Goal: Task Accomplishment & Management: Complete application form

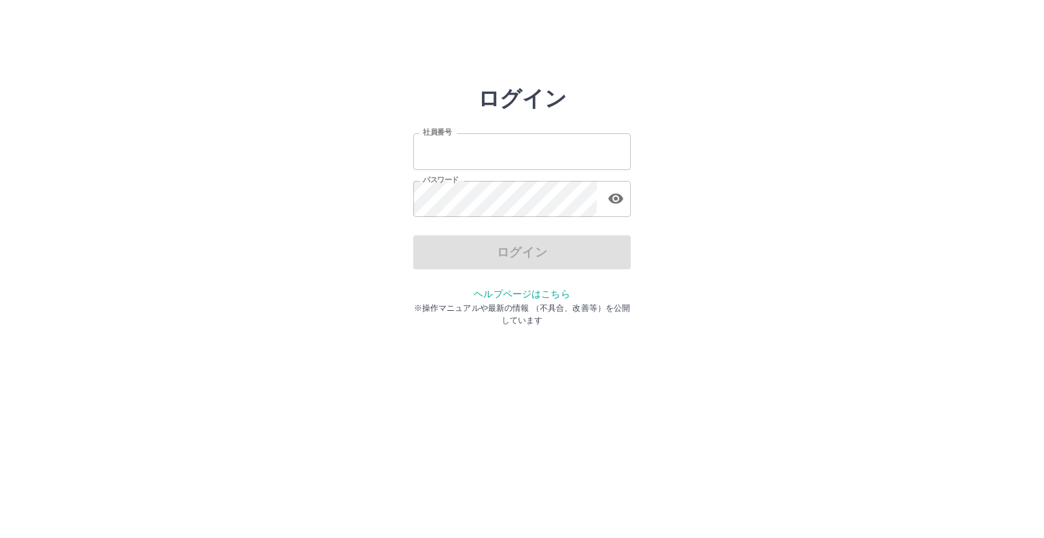
type input "*******"
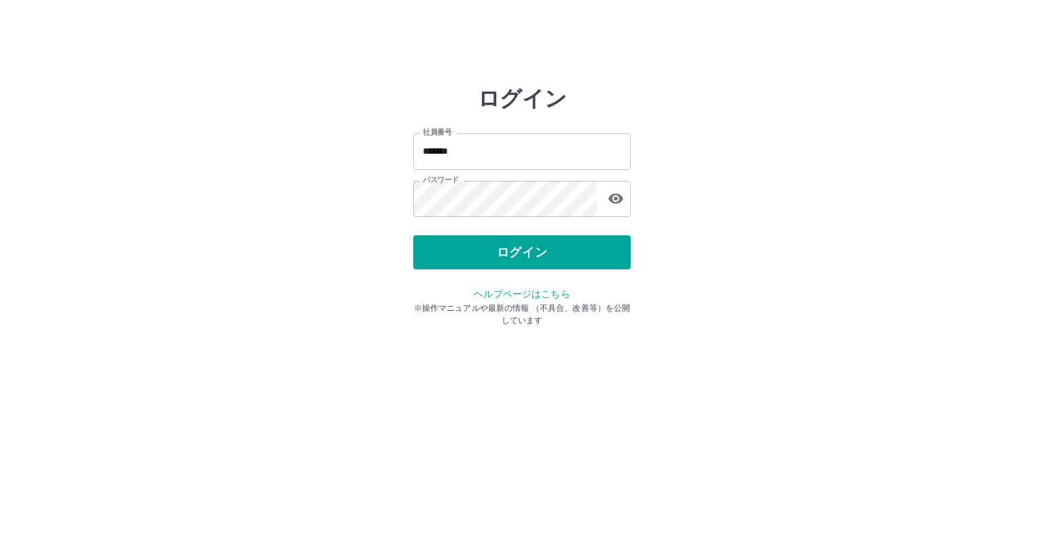
click at [523, 252] on div "ログイン" at bounding box center [522, 252] width 218 height 34
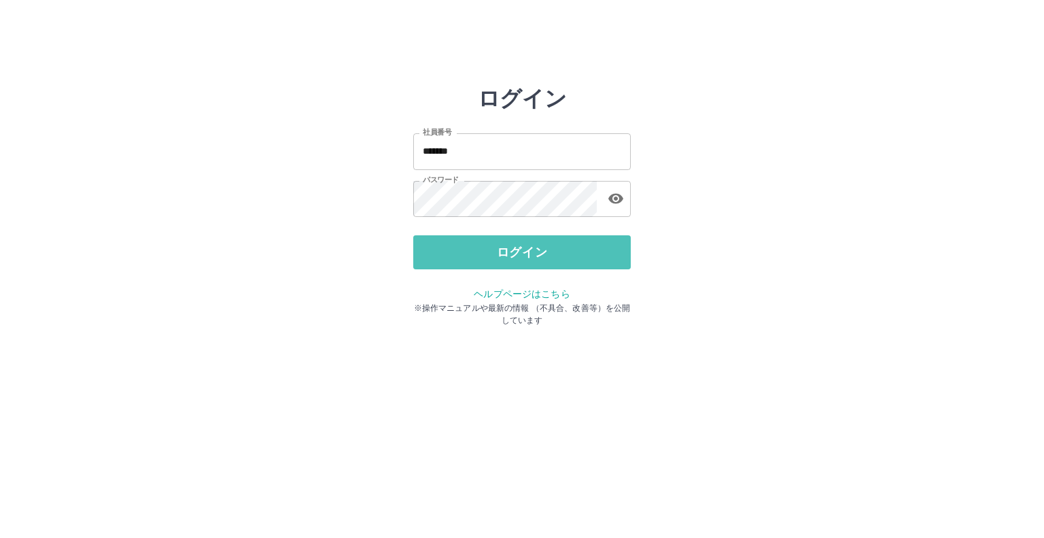
click at [523, 252] on button "ログイン" at bounding box center [522, 252] width 218 height 34
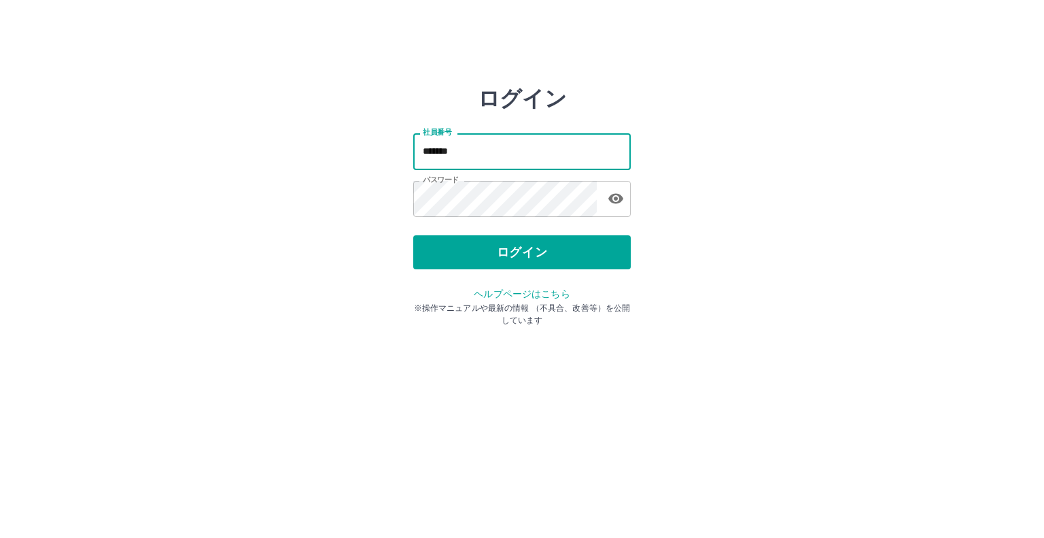
click at [492, 152] on input "*******" at bounding box center [522, 151] width 218 height 36
type input "*******"
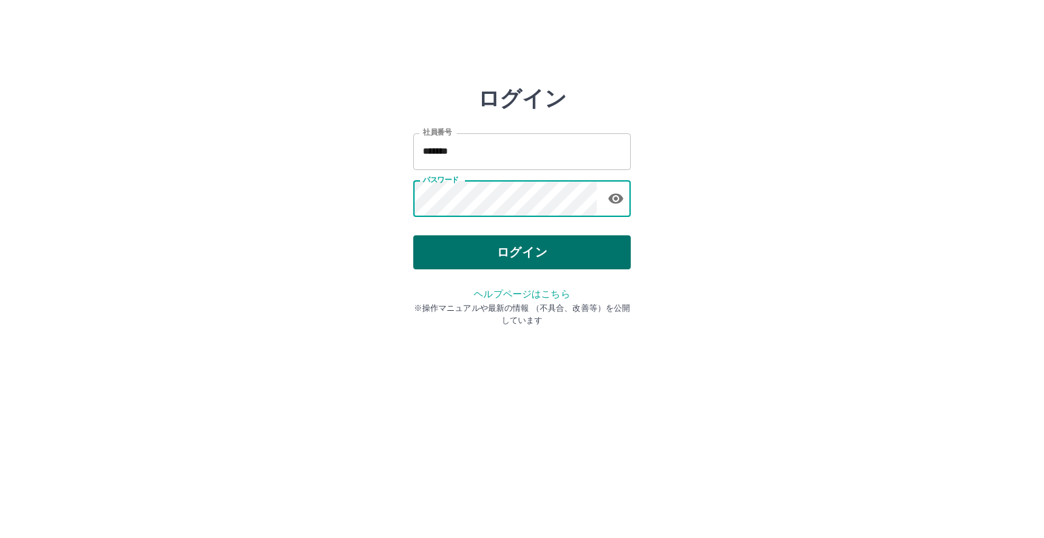
click at [523, 258] on button "ログイン" at bounding box center [522, 252] width 218 height 34
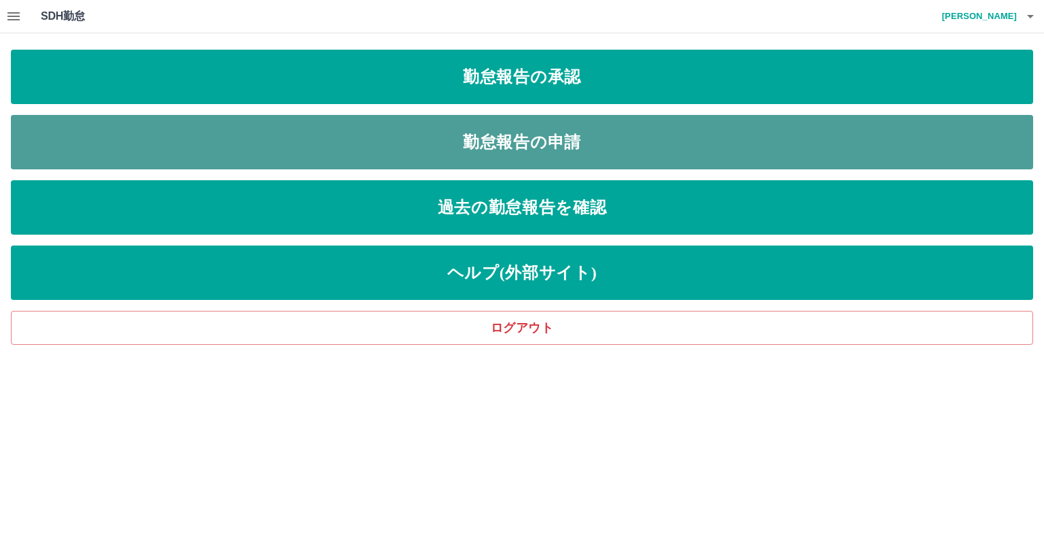
click at [525, 142] on link "勤怠報告の申請" at bounding box center [522, 142] width 1022 height 54
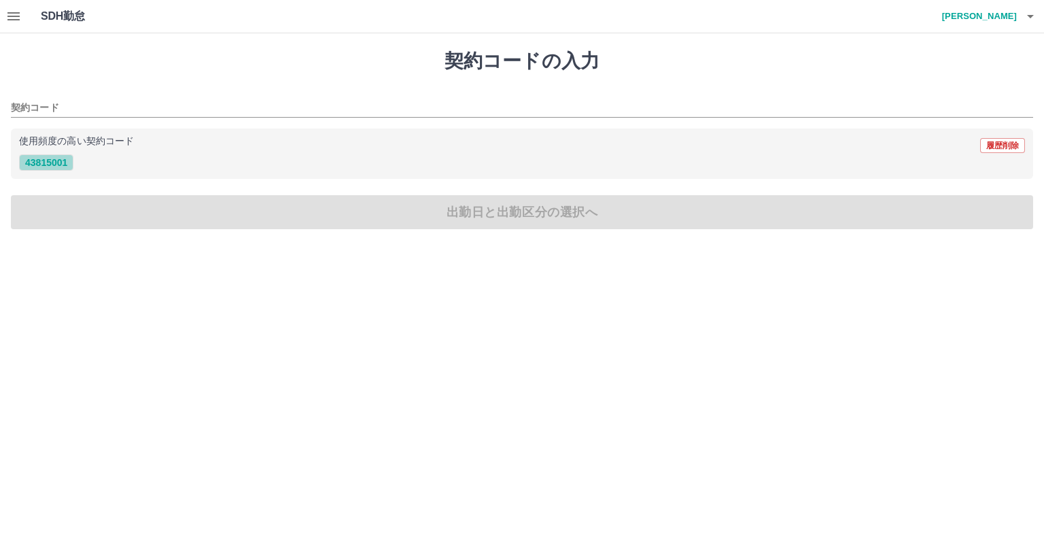
click at [50, 158] on button "43815001" at bounding box center [46, 162] width 54 height 16
type input "********"
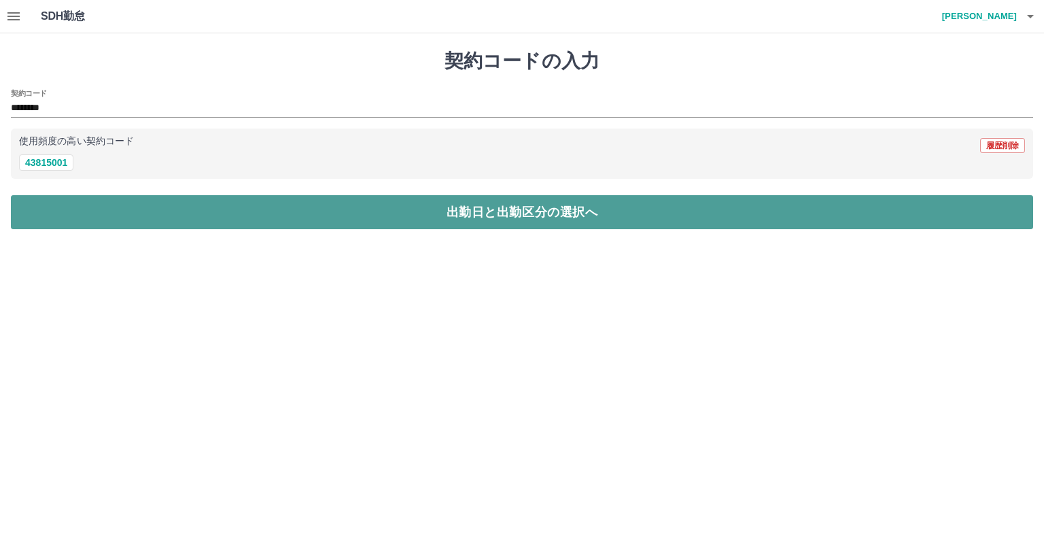
click at [528, 213] on button "出勤日と出勤区分の選択へ" at bounding box center [522, 212] width 1022 height 34
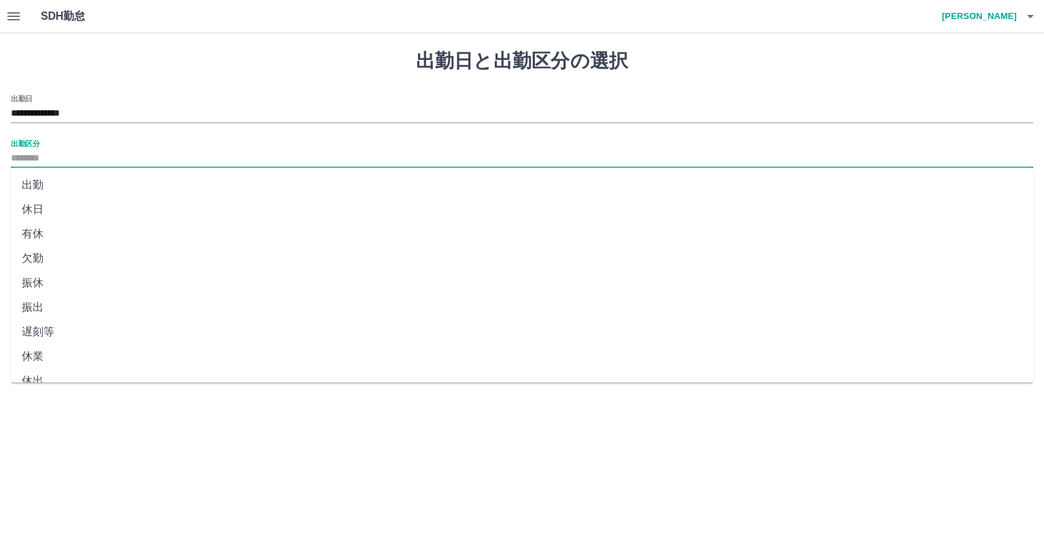
click at [75, 157] on input "出勤区分" at bounding box center [522, 158] width 1022 height 17
click at [41, 186] on li "出勤" at bounding box center [522, 185] width 1022 height 24
type input "**"
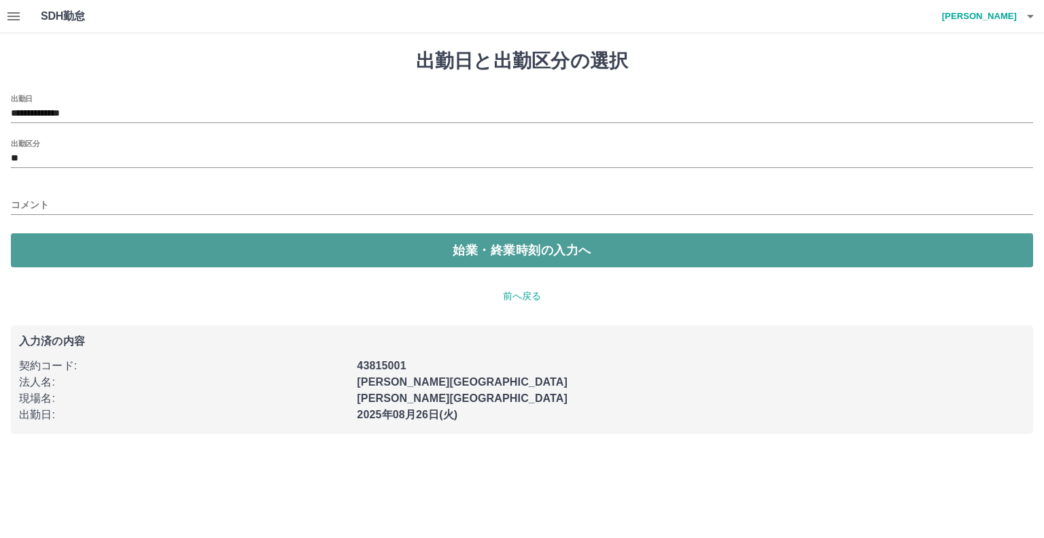
click at [498, 249] on button "始業・終業時刻の入力へ" at bounding box center [522, 250] width 1022 height 34
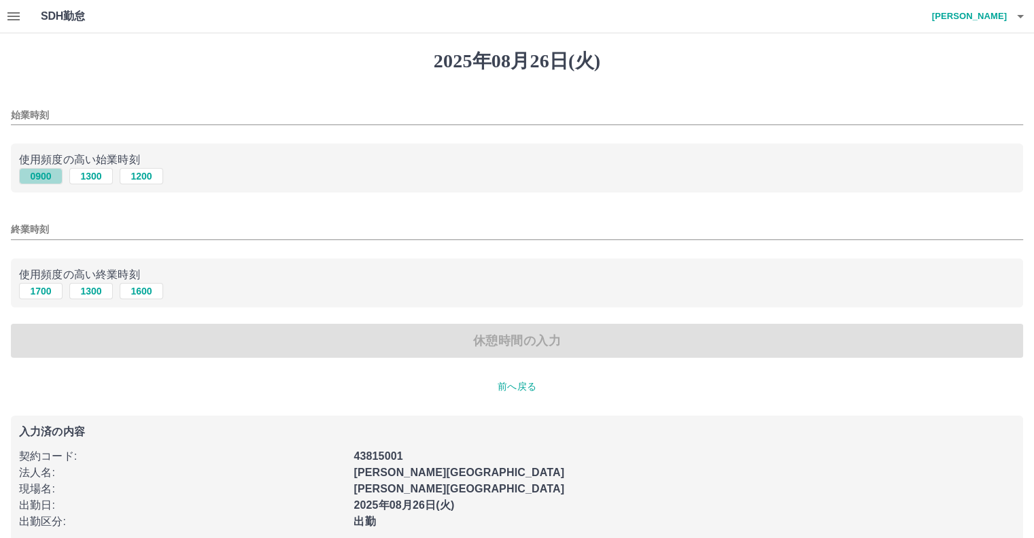
click at [39, 179] on button "0900" at bounding box center [41, 176] width 44 height 16
type input "****"
click at [39, 293] on button "1700" at bounding box center [41, 291] width 44 height 16
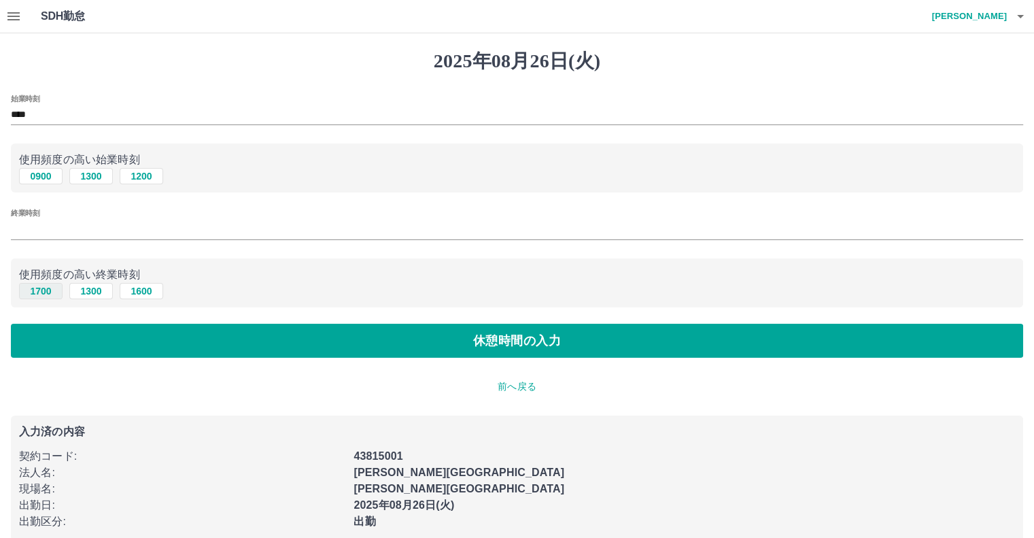
type input "****"
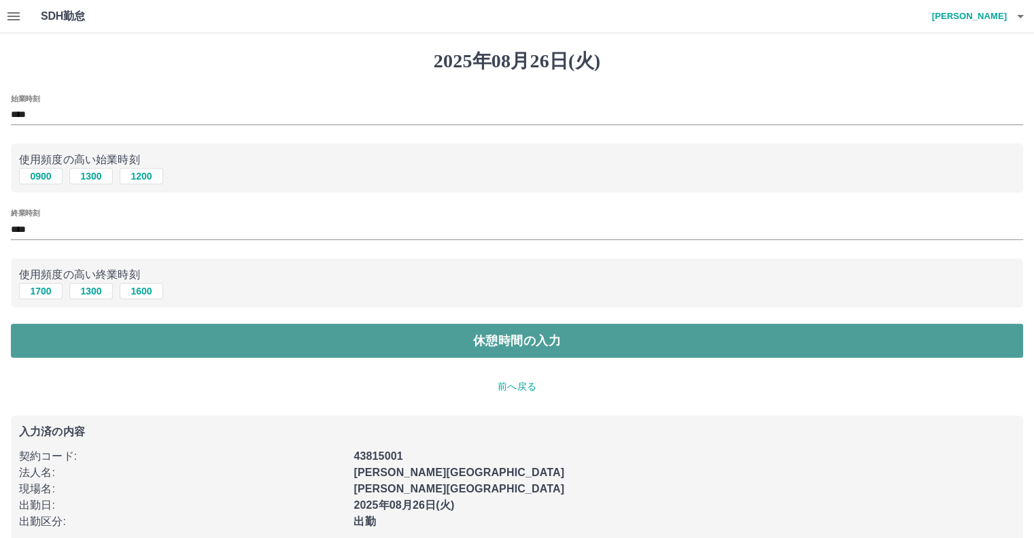
click at [500, 339] on button "休憩時間の入力" at bounding box center [517, 341] width 1012 height 34
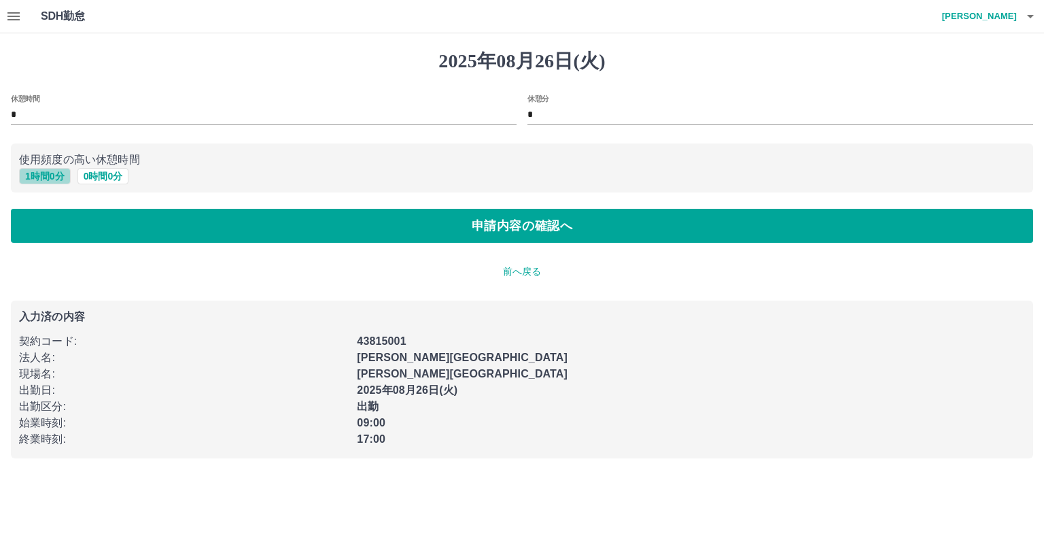
click at [52, 176] on button "1 時間 0 分" at bounding box center [45, 176] width 52 height 16
type input "*"
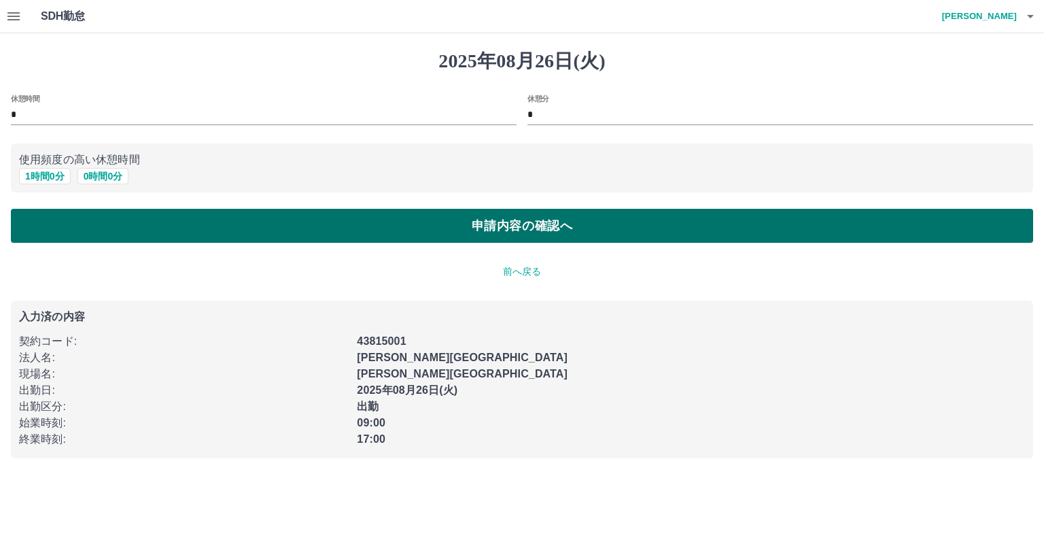
click at [506, 222] on button "申請内容の確認へ" at bounding box center [522, 226] width 1022 height 34
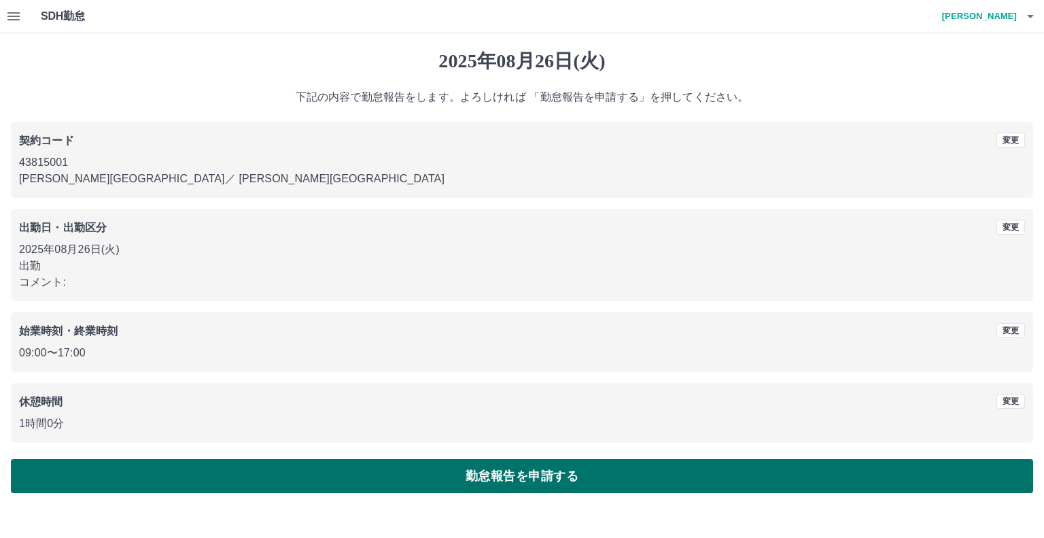
click at [530, 470] on button "勤怠報告を申請する" at bounding box center [522, 476] width 1022 height 34
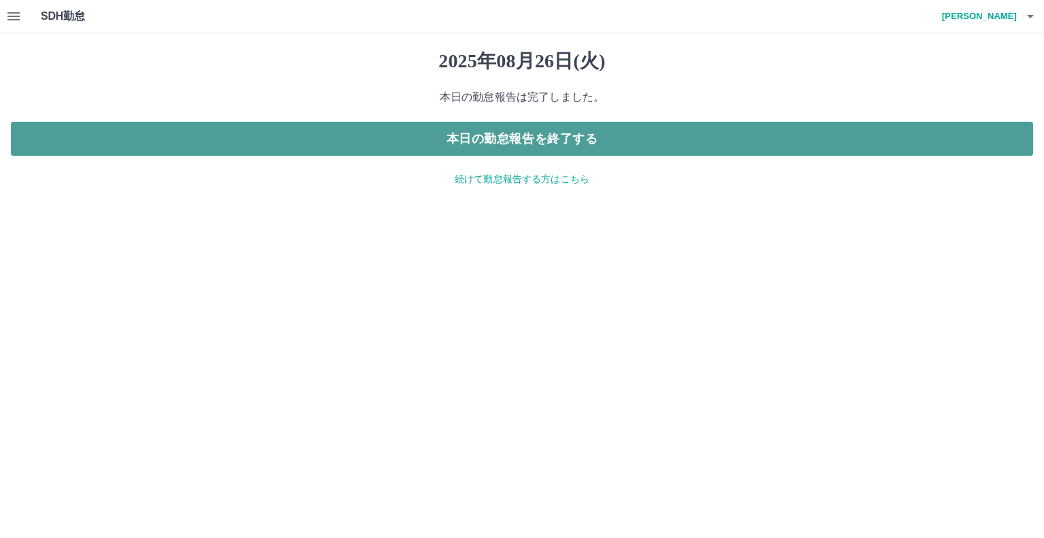
click at [540, 137] on button "本日の勤怠報告を終了する" at bounding box center [522, 139] width 1022 height 34
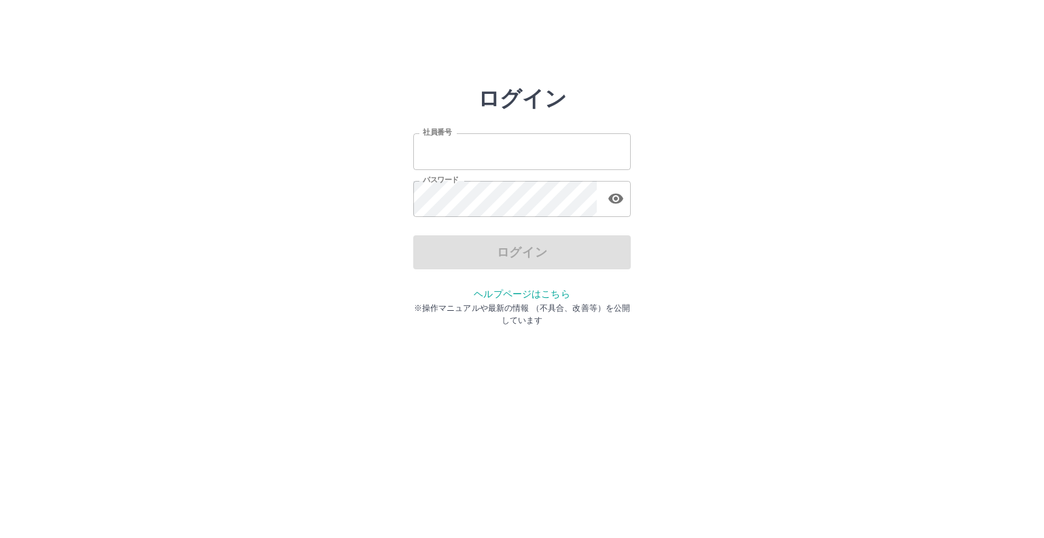
type input "*******"
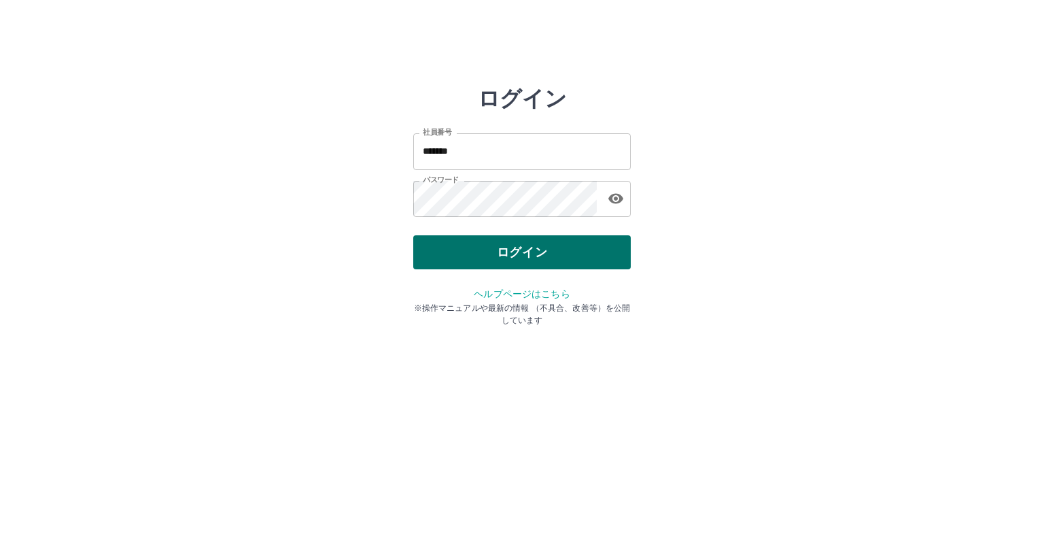
click at [528, 254] on div "ログイン" at bounding box center [522, 252] width 218 height 34
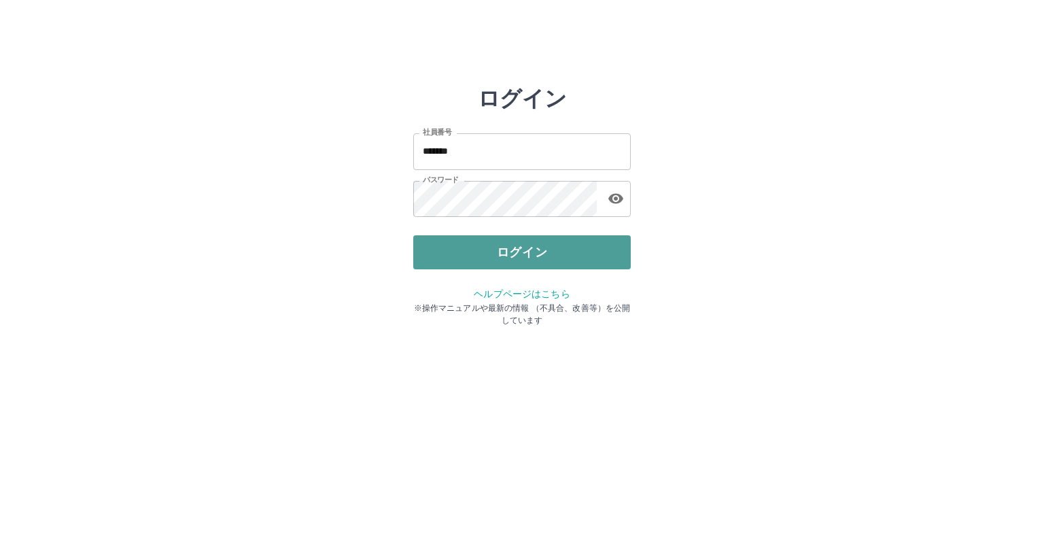
click at [528, 254] on button "ログイン" at bounding box center [522, 252] width 218 height 34
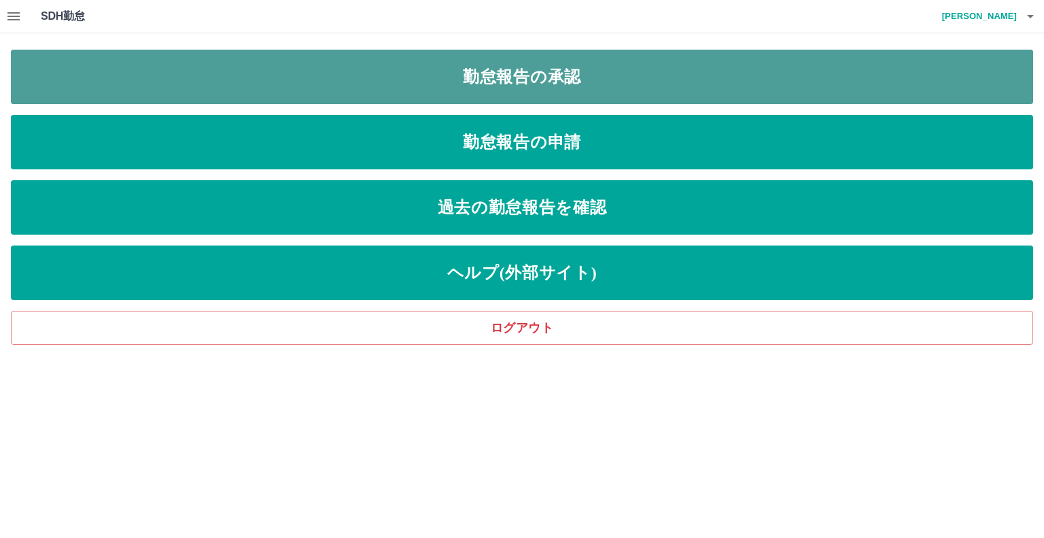
click at [536, 81] on link "勤怠報告の承認" at bounding box center [522, 77] width 1022 height 54
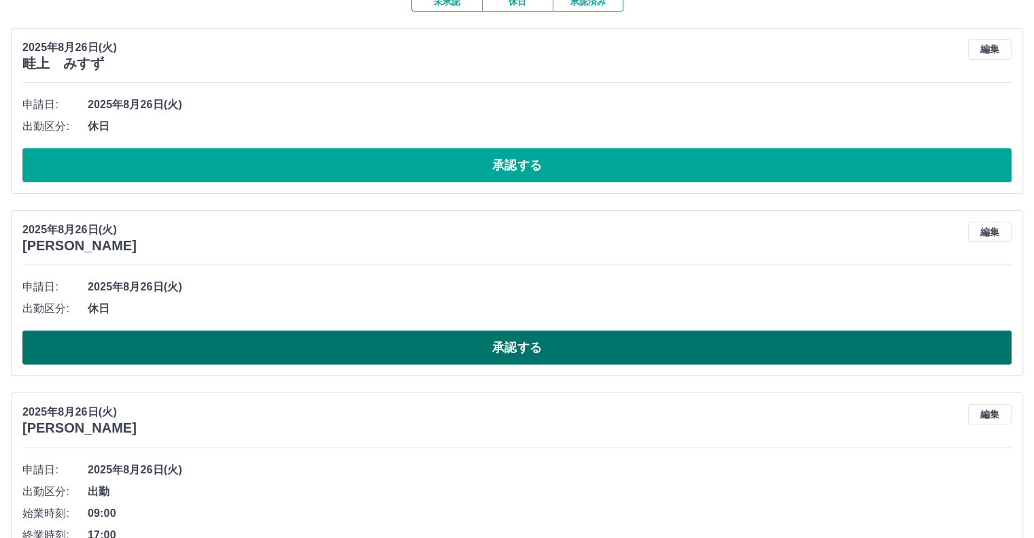
scroll to position [136, 0]
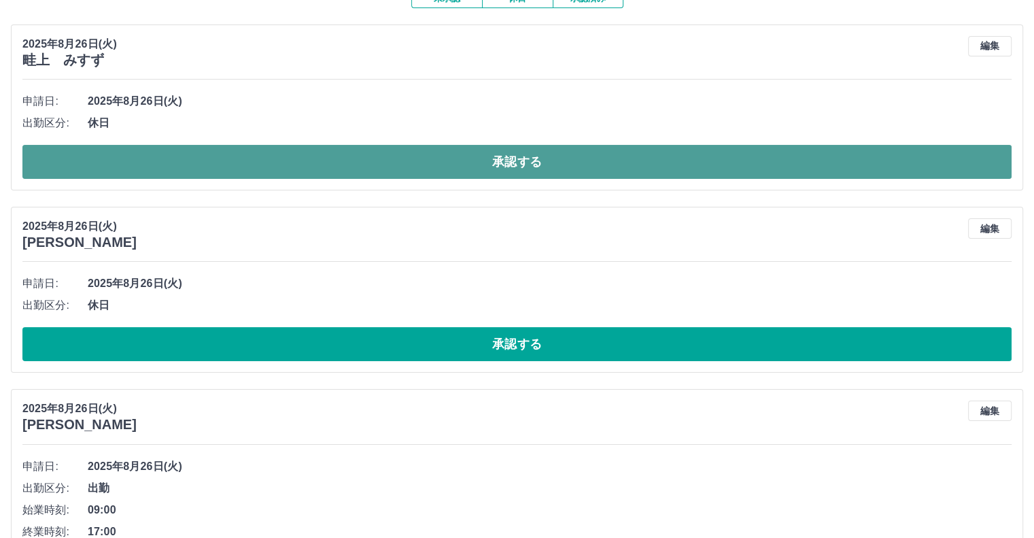
click at [527, 163] on button "承認する" at bounding box center [516, 162] width 989 height 34
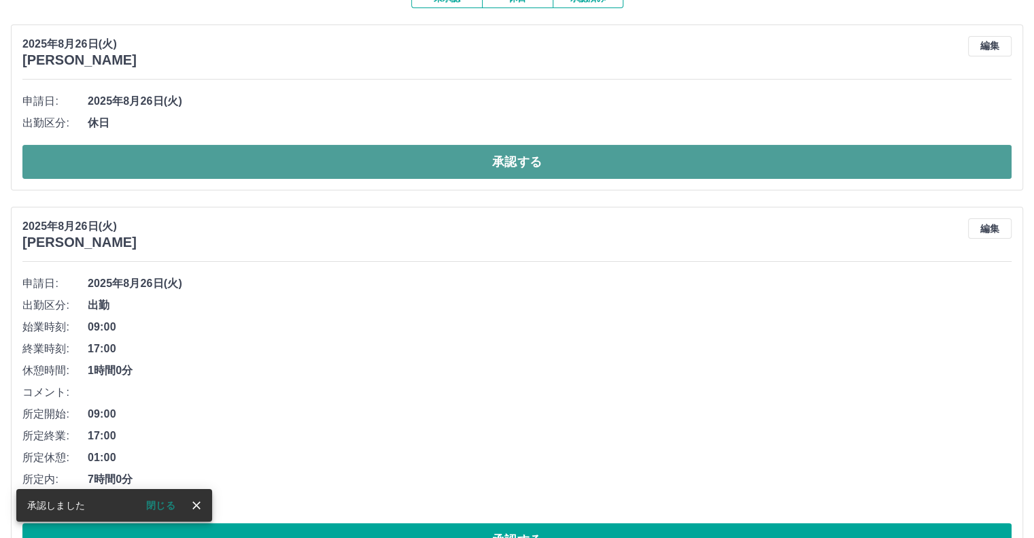
click at [538, 169] on button "承認する" at bounding box center [516, 162] width 989 height 34
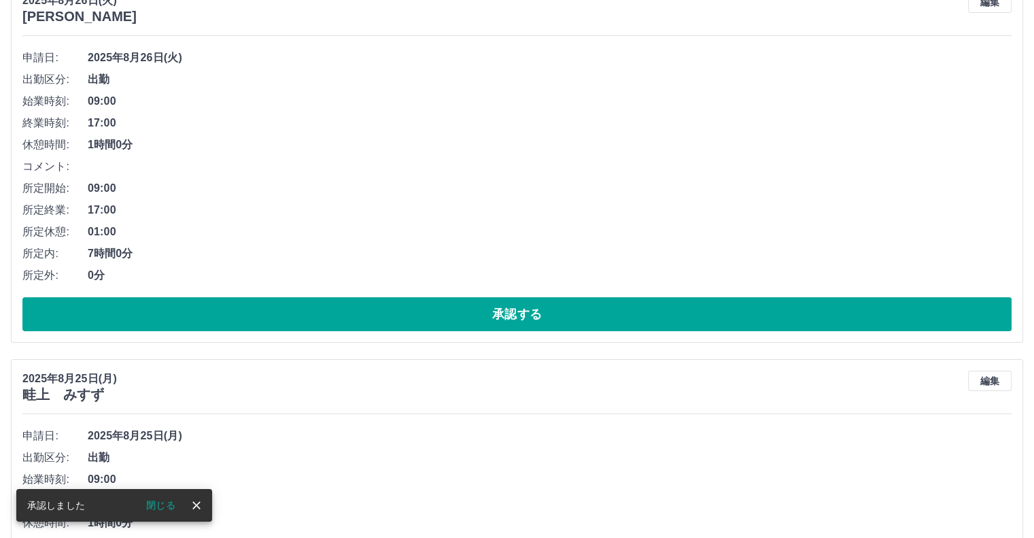
scroll to position [204, 0]
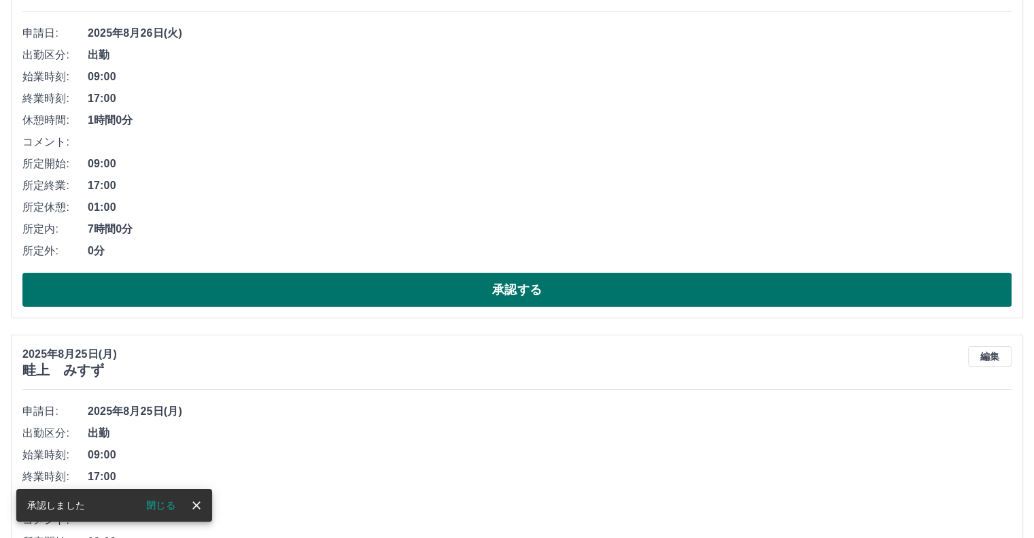
click at [523, 289] on button "承認する" at bounding box center [516, 290] width 989 height 34
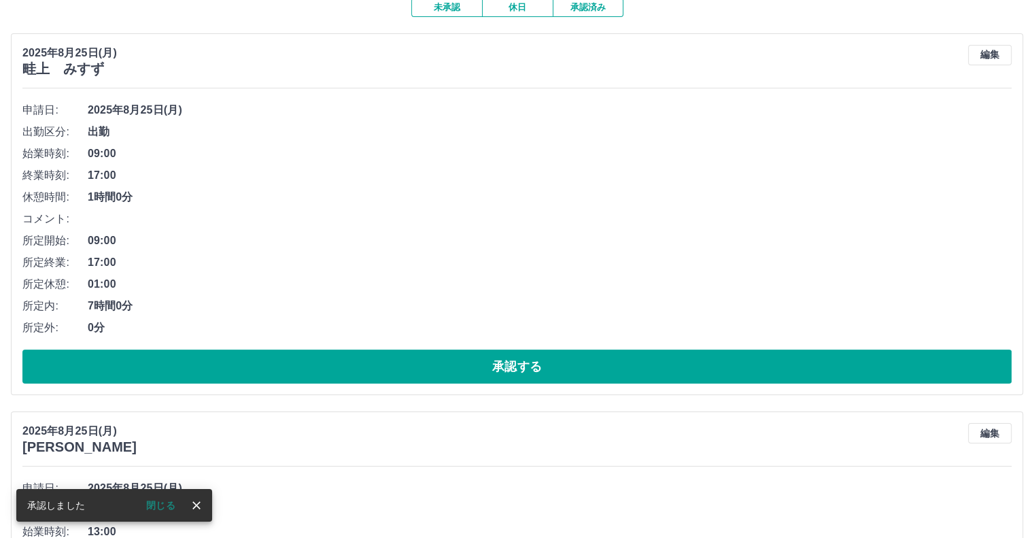
scroll to position [136, 0]
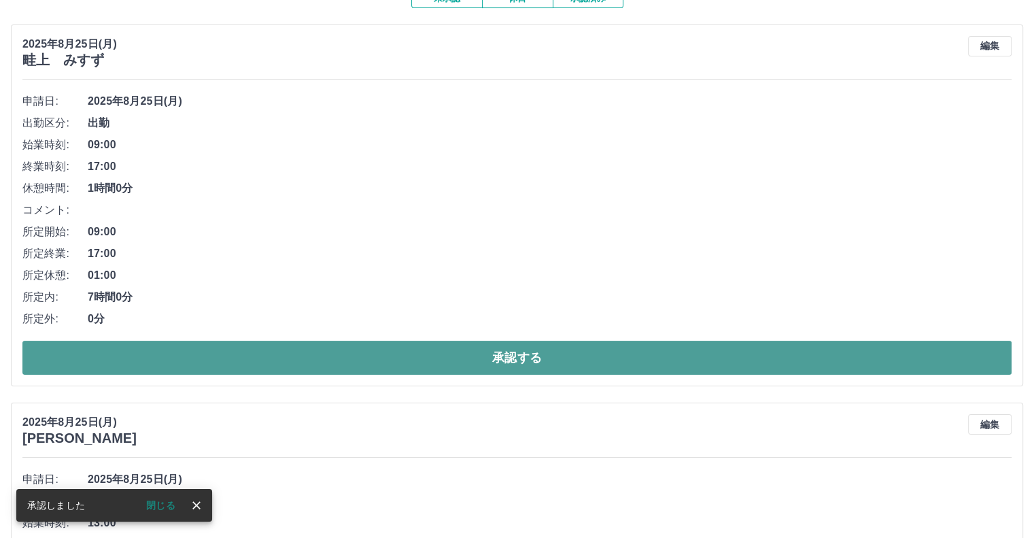
click at [510, 354] on button "承認する" at bounding box center [516, 358] width 989 height 34
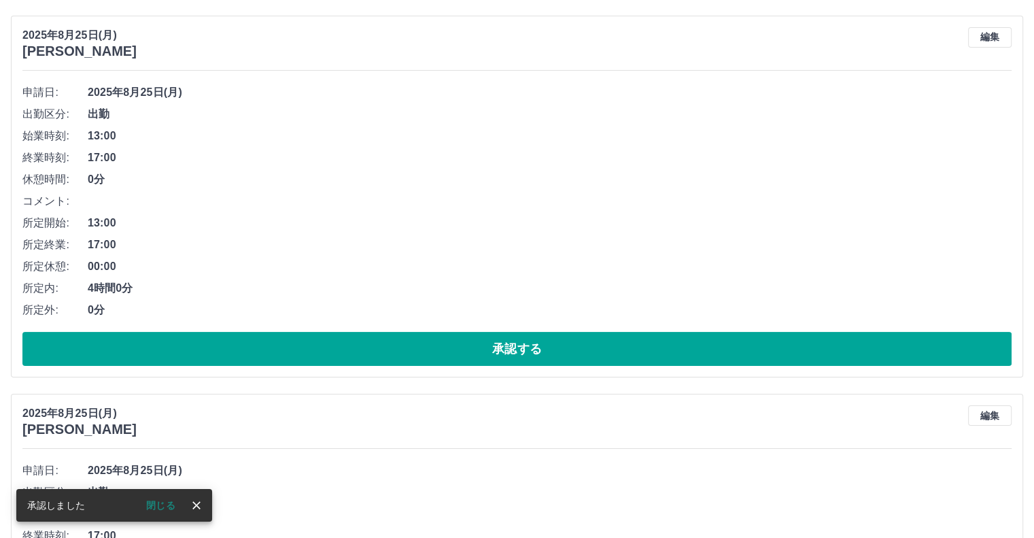
scroll to position [204, 0]
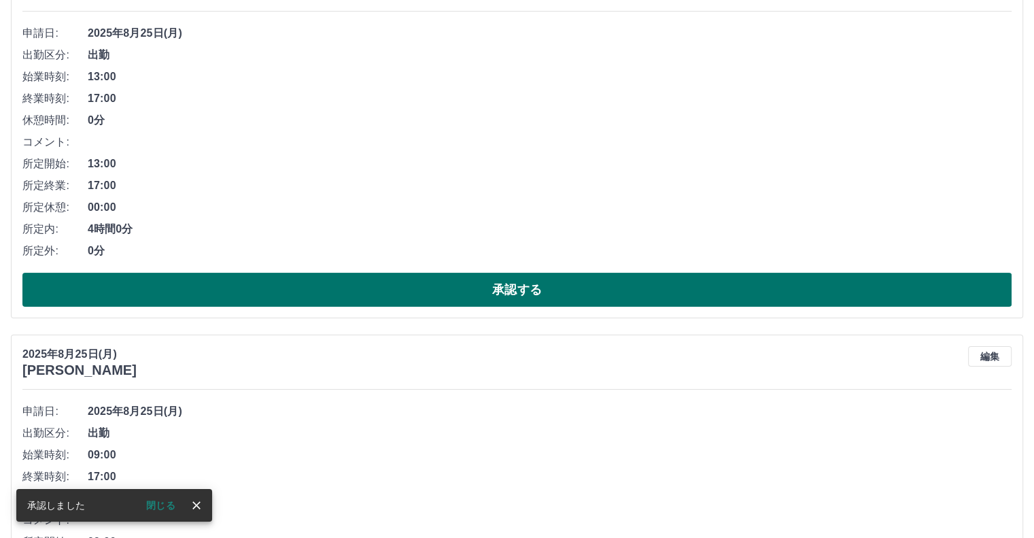
click at [539, 279] on button "承認する" at bounding box center [516, 290] width 989 height 34
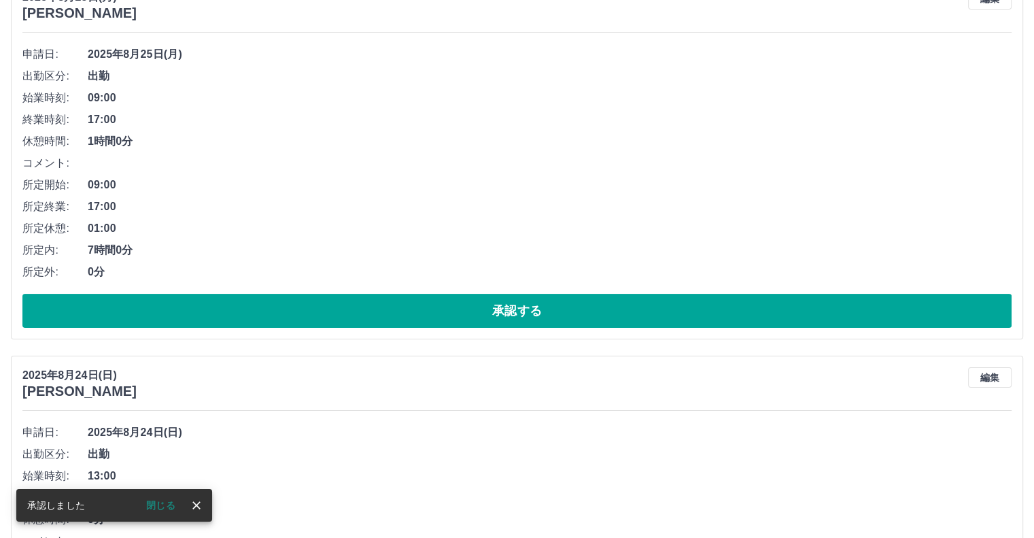
scroll to position [272, 0]
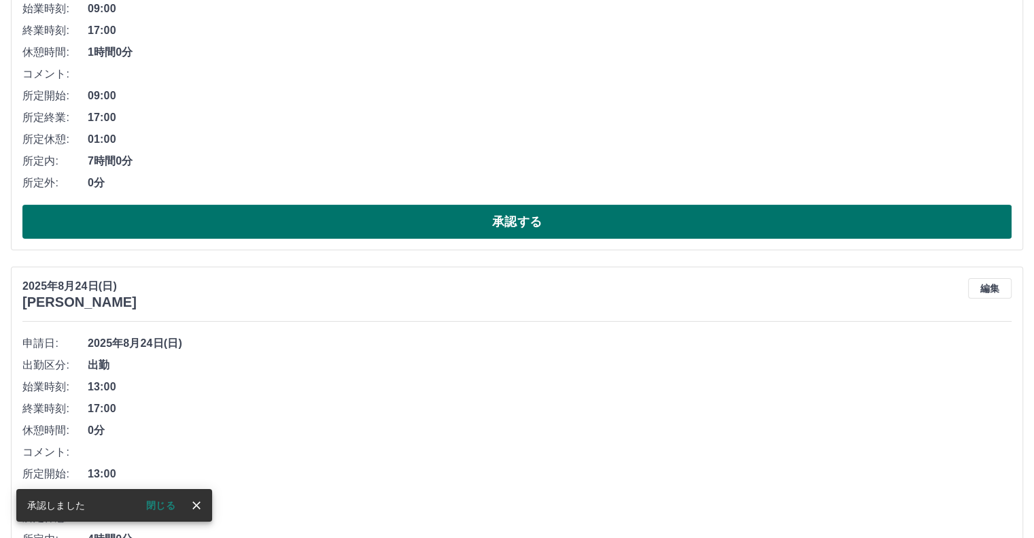
click at [517, 216] on button "承認する" at bounding box center [516, 222] width 989 height 34
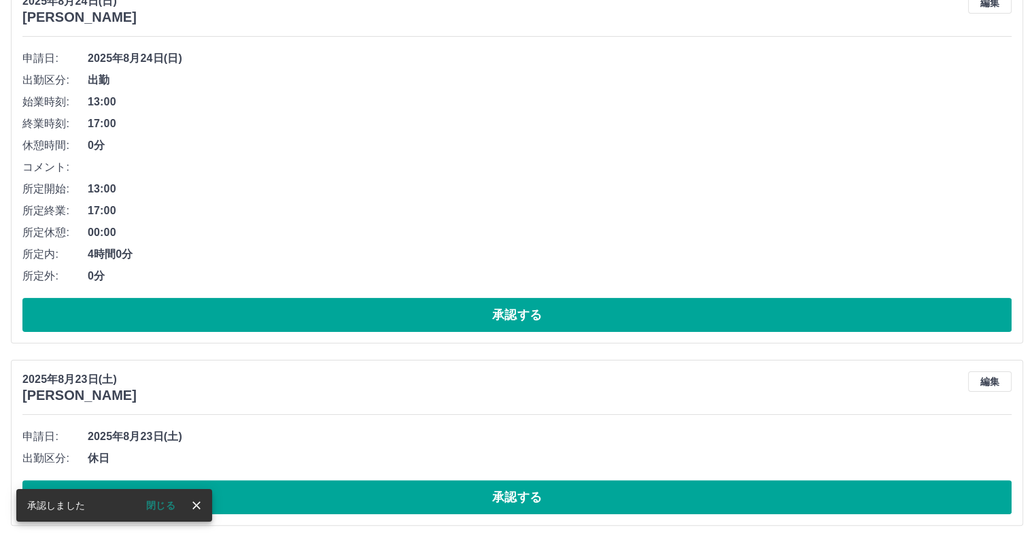
scroll to position [183, 0]
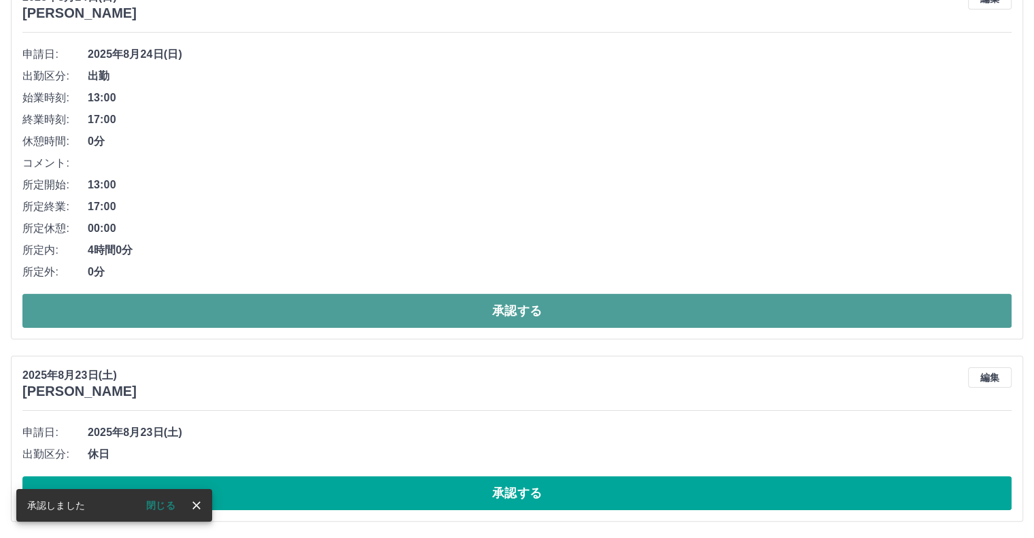
click at [509, 309] on button "承認する" at bounding box center [516, 311] width 989 height 34
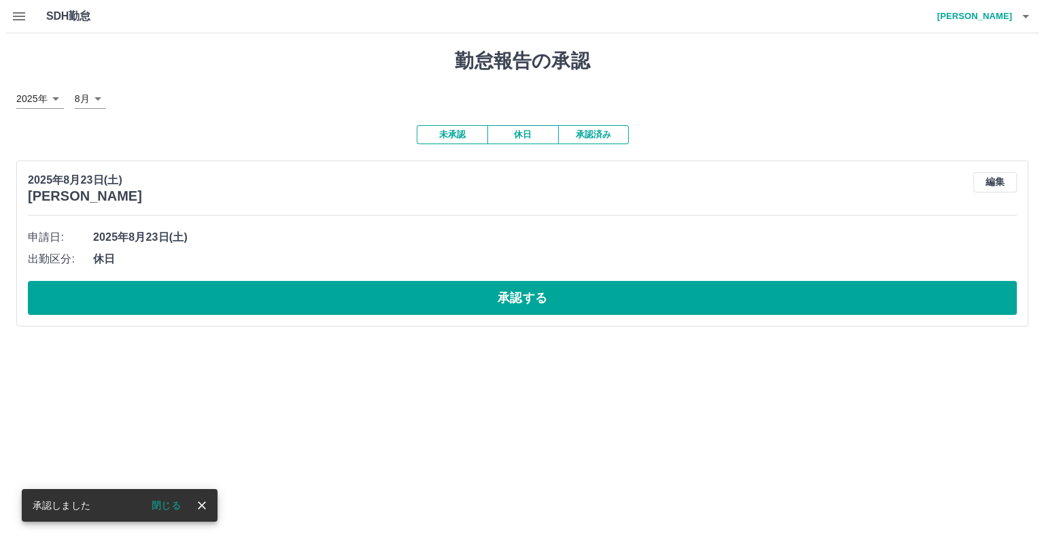
scroll to position [0, 0]
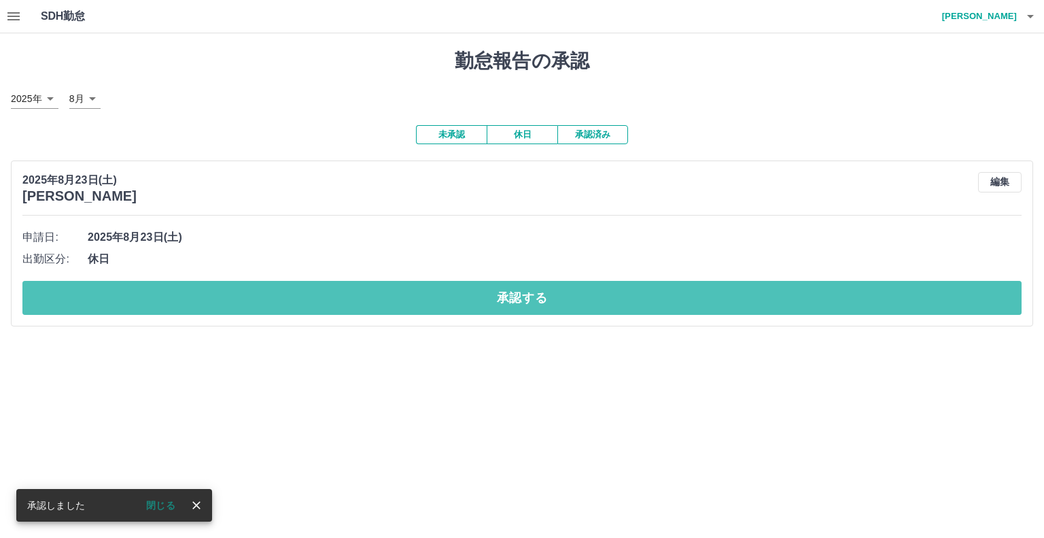
click at [509, 309] on button "承認する" at bounding box center [521, 298] width 999 height 34
